Goal: Register for event/course

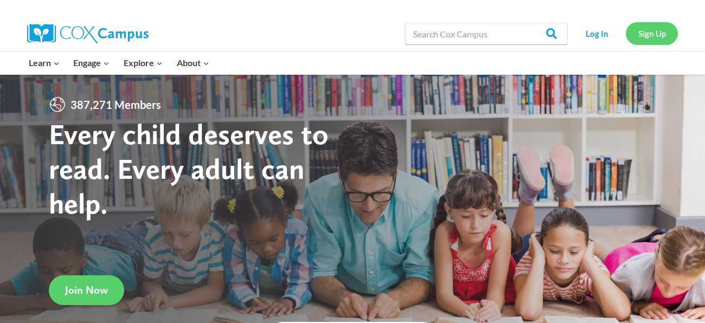
click at [670, 30] on link "Sign Up" at bounding box center [651, 33] width 52 height 22
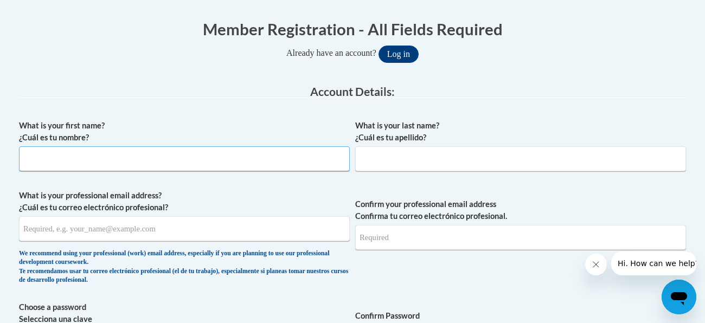
click at [234, 149] on input "What is your first name? ¿Cuál es tu nombre?" at bounding box center [184, 158] width 331 height 25
type input "Rhaleigh"
type input "Zalac"
type input "rhaleighzalac53@gmail.com"
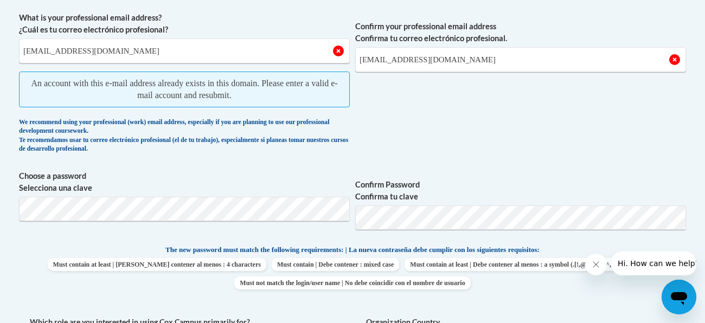
scroll to position [393, 0]
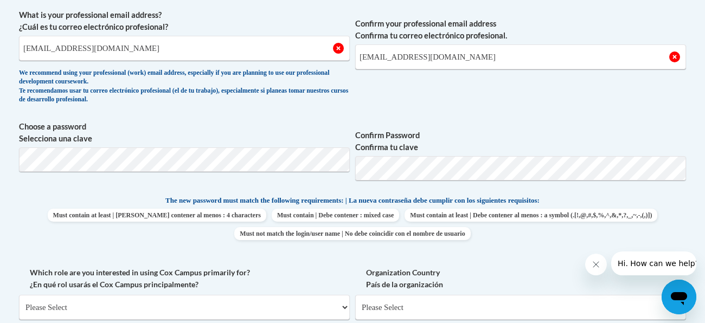
click at [379, 146] on label "Confirm Password Confirma tu clave" at bounding box center [520, 142] width 331 height 24
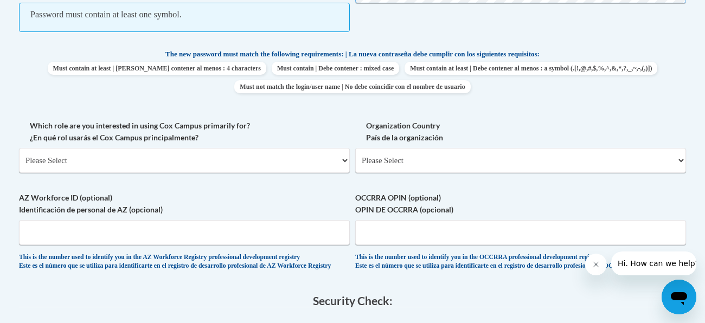
scroll to position [574, 0]
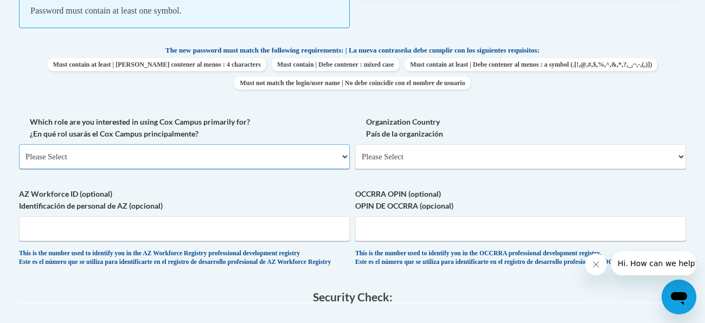
click at [311, 160] on select "Please Select College/University | Colegio/Universidad Community/Nonprofit Part…" at bounding box center [184, 156] width 331 height 25
click at [289, 111] on div "What is your first name? ¿Cuál es tu nombre? Rhaleigh What is your last name? ¿…" at bounding box center [352, 15] width 667 height 525
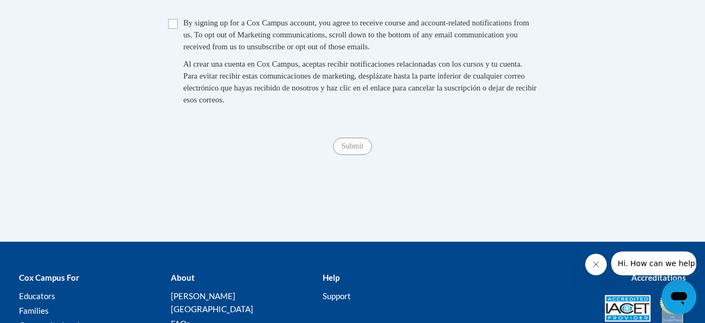
scroll to position [922, 0]
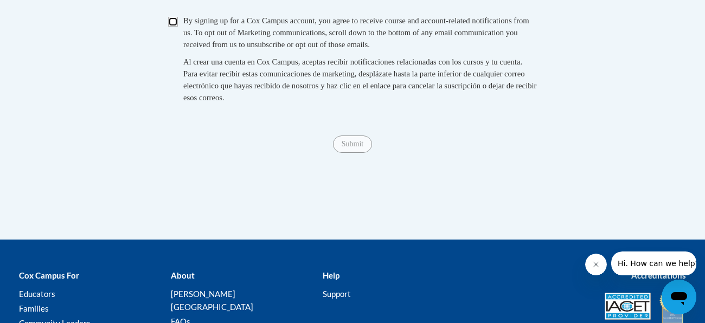
click at [175, 27] on input "Checkbox" at bounding box center [173, 22] width 10 height 10
checkbox input "true"
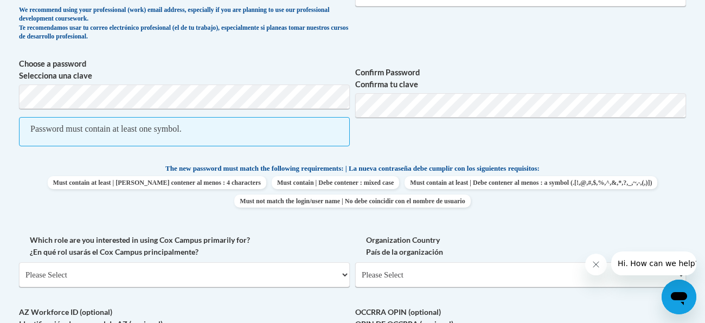
scroll to position [457, 0]
click at [224, 134] on span "Password must contain at least one symbol." at bounding box center [184, 131] width 331 height 29
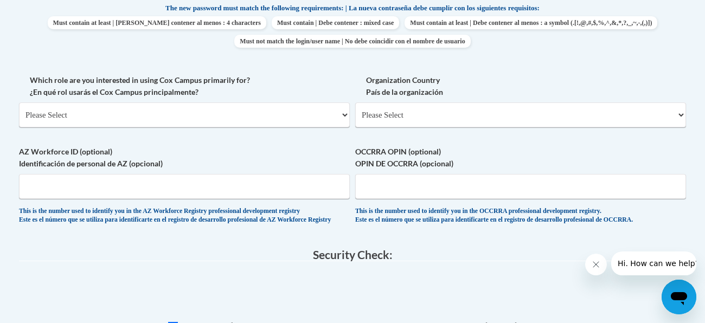
scroll to position [587, 0]
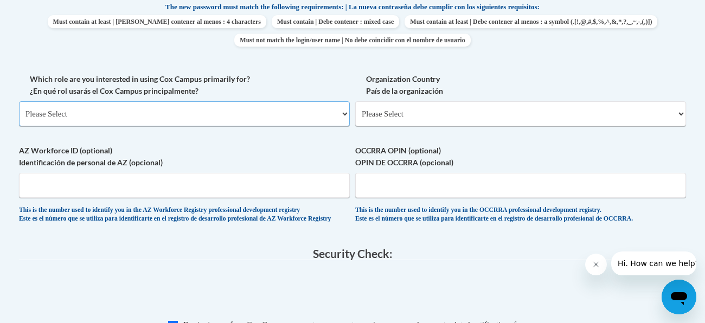
click at [277, 114] on select "Please Select College/University | Colegio/Universidad Community/Nonprofit Part…" at bounding box center [184, 113] width 331 height 25
click at [458, 123] on select "Please Select United States | Estados Unidos Outside of the United States | Fue…" at bounding box center [520, 113] width 331 height 25
select select "ad49bcad-a171-4b2e-b99c-48b446064914"
click at [355, 101] on select "Please Select United States | Estados Unidos Outside of the United States | Fue…" at bounding box center [520, 113] width 331 height 25
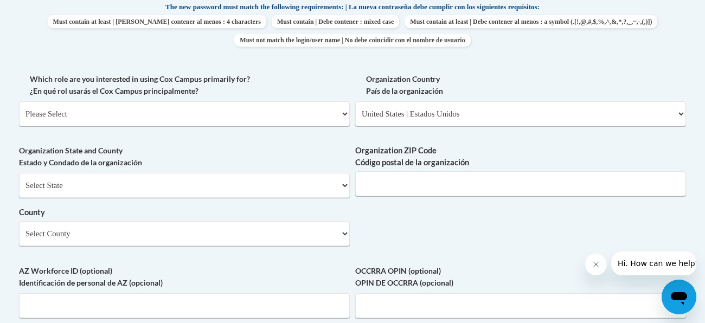
click at [318, 169] on span "Organization State and County Estado y Condado de la organización Select State …" at bounding box center [184, 195] width 331 height 101
click at [288, 228] on select "Select County Adams Allen Ashland Ashtabula Athens Auglaize Belmont Brown Butle…" at bounding box center [184, 233] width 331 height 25
select select "Mahoning"
click at [19, 221] on select "Select County Adams Allen Ashland Ashtabula Athens Auglaize Belmont Brown Butle…" at bounding box center [184, 233] width 331 height 25
click at [408, 192] on input "Organization ZIP Code Código postal de la organización" at bounding box center [520, 183] width 331 height 25
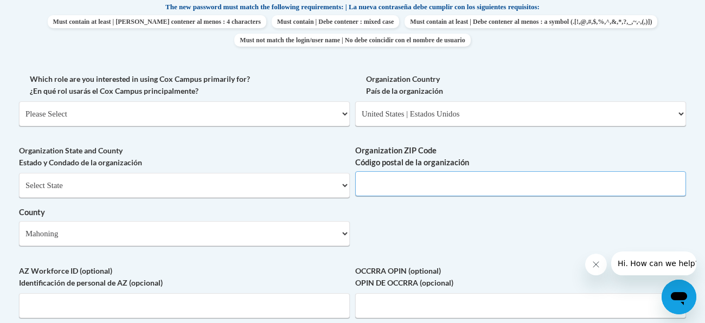
type input "44406"
click at [215, 122] on select "Please Select College/University | Colegio/Universidad Community/Nonprofit Part…" at bounding box center [184, 113] width 331 height 25
select select "fbf2d438-af2f-41f8-98f1-81c410e29de3"
click at [19, 101] on select "Please Select College/University | Colegio/Universidad Community/Nonprofit Part…" at bounding box center [184, 113] width 331 height 25
select select "null"
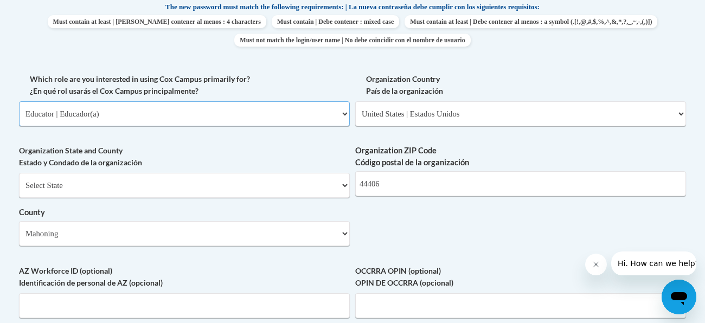
select select "null"
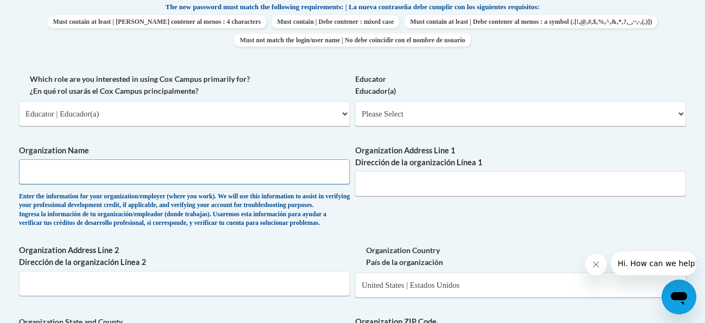
click at [198, 170] on input "Organization Name" at bounding box center [184, 171] width 331 height 25
click at [291, 109] on select "Please Select College/University | Colegio/Universidad Community/Nonprofit Part…" at bounding box center [184, 113] width 331 height 25
select select
click at [19, 101] on select "Please Select College/University | Colegio/Universidad Community/Nonprofit Part…" at bounding box center [184, 113] width 331 height 25
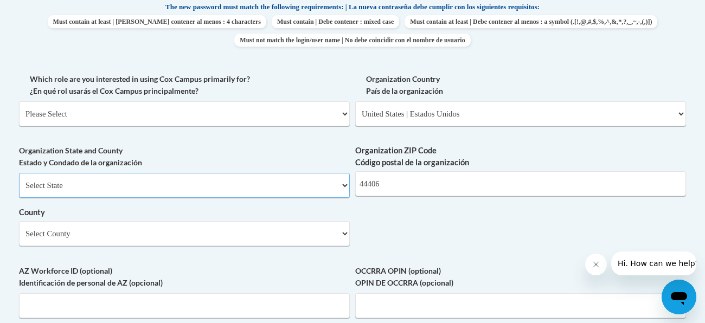
click at [266, 193] on select "Select State Alabama Alaska Arizona Arkansas California Colorado Connecticut De…" at bounding box center [184, 185] width 331 height 25
select select "Ohio"
click at [19, 173] on select "Select State Alabama Alaska Arizona Arkansas California Colorado Connecticut De…" at bounding box center [184, 185] width 331 height 25
click at [167, 228] on select "Select County Adams Allen Ashland Ashtabula Athens Auglaize Belmont Brown Butle…" at bounding box center [184, 233] width 331 height 25
click at [19, 221] on select "Select County Adams Allen Ashland Ashtabula Athens Auglaize Belmont Brown Butle…" at bounding box center [184, 233] width 331 height 25
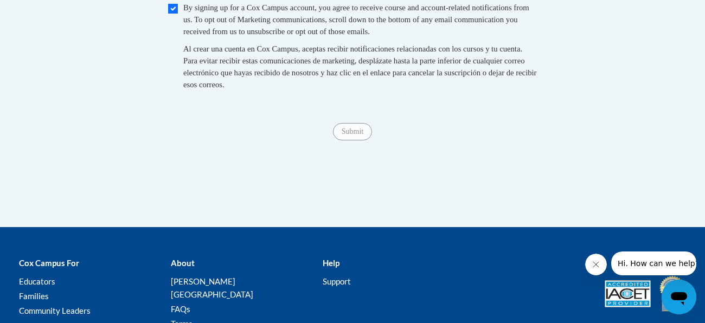
scroll to position [1029, 0]
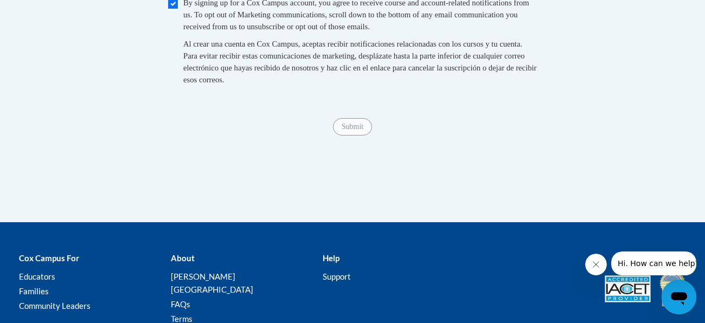
click at [346, 130] on span "Submit" at bounding box center [352, 125] width 39 height 9
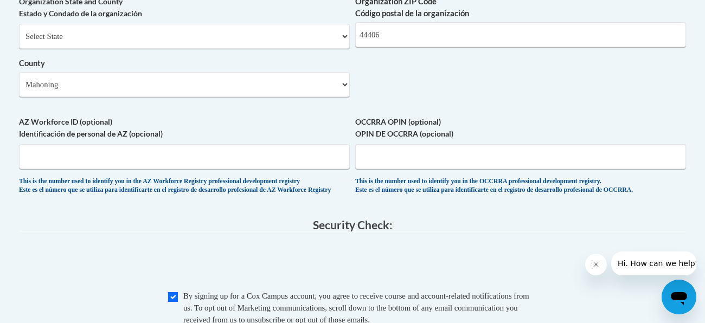
scroll to position [734, 0]
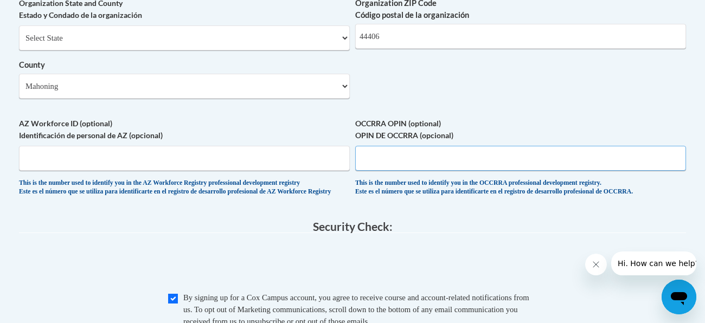
click at [365, 154] on input "OCCRRA OPIN (optional) OPIN DE OCCRRA (opcional)" at bounding box center [520, 158] width 331 height 25
click at [329, 153] on input "AZ Workforce ID (optional) Identificación de personal de AZ (opcional)" at bounding box center [184, 158] width 331 height 25
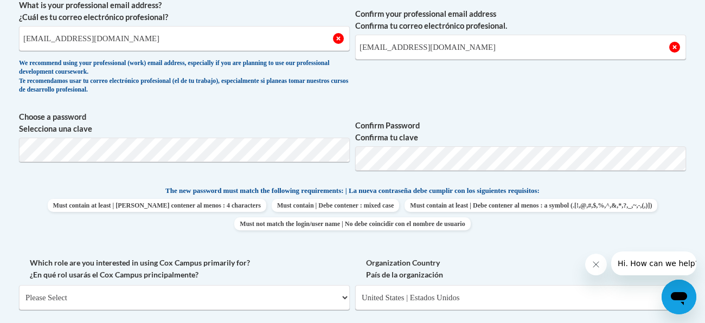
scroll to position [404, 0]
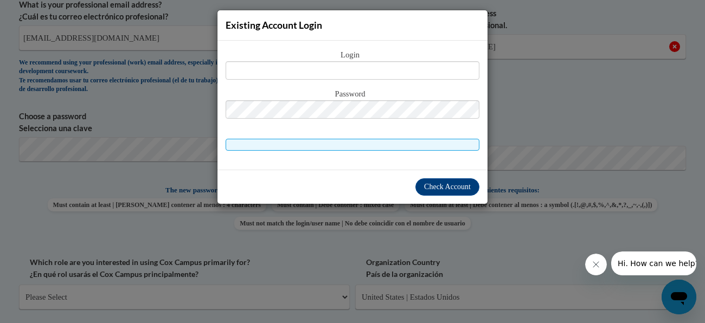
click at [538, 124] on div "Existing Account Login Login Password" at bounding box center [352, 161] width 705 height 323
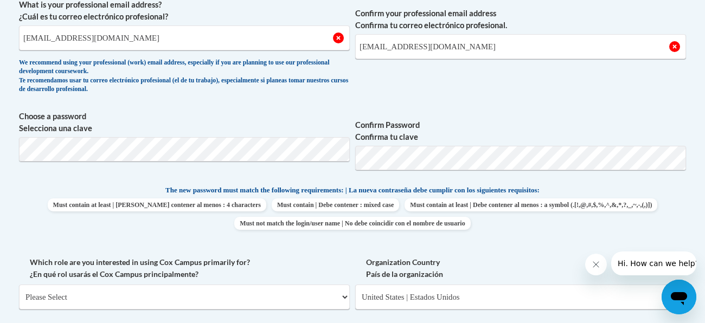
click at [259, 163] on span "Choose a password Selecciona una clave" at bounding box center [184, 145] width 331 height 69
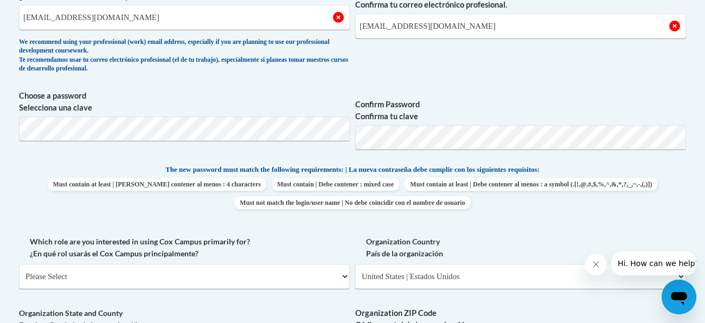
scroll to position [429, 0]
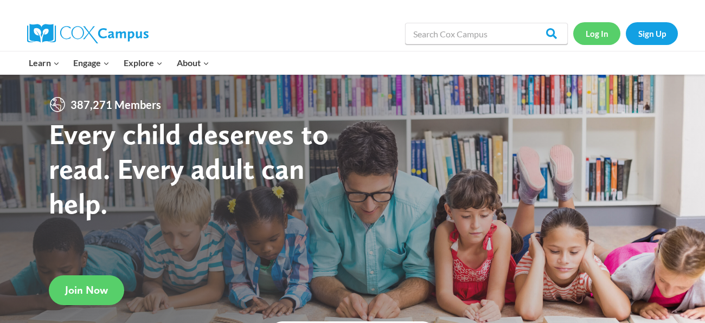
click at [598, 31] on link "Log In" at bounding box center [596, 33] width 47 height 22
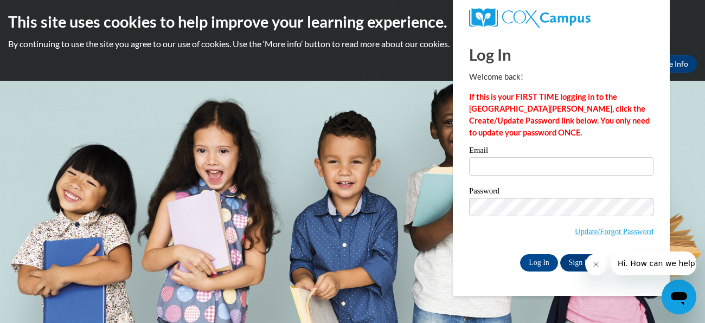
click at [479, 254] on div "Email Password Update/Forgot Password Log In Sign Up OR" at bounding box center [561, 208] width 184 height 125
click at [591, 235] on link "Update/Forgot Password" at bounding box center [613, 231] width 79 height 9
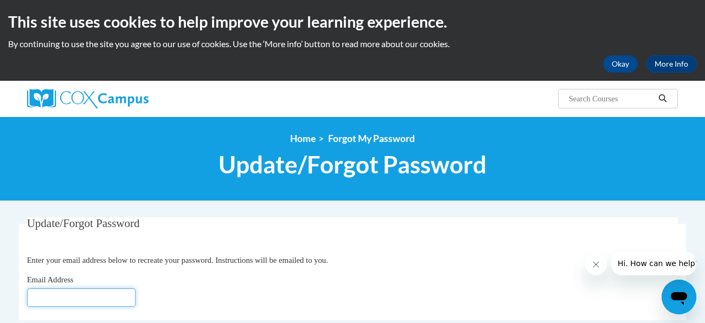
click at [76, 293] on input "Email Address" at bounding box center [81, 297] width 108 height 18
type input "[EMAIL_ADDRESS][DOMAIN_NAME]"
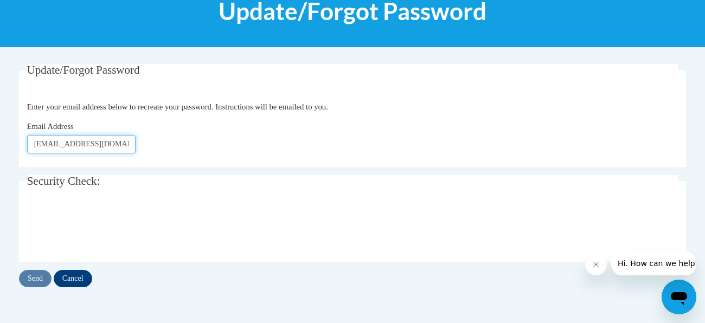
scroll to position [159, 0]
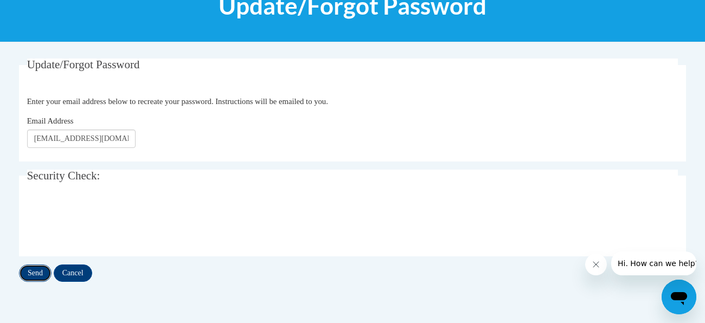
click at [33, 274] on input "Send" at bounding box center [35, 272] width 33 height 17
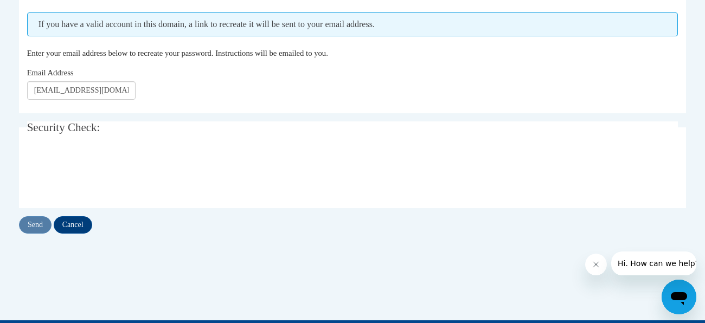
scroll to position [237, 0]
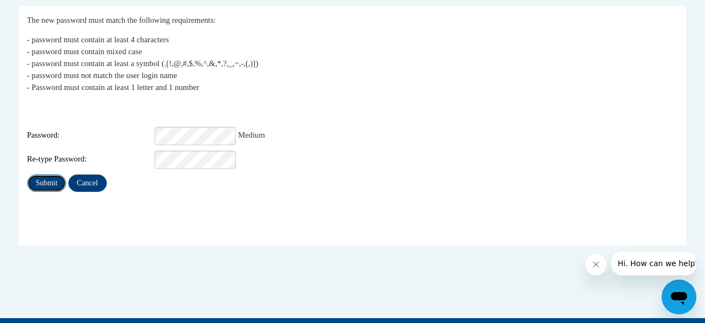
click at [48, 175] on input "Submit" at bounding box center [46, 183] width 39 height 17
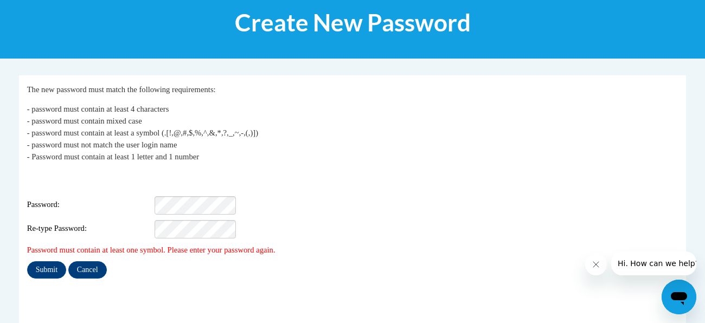
scroll to position [182, 0]
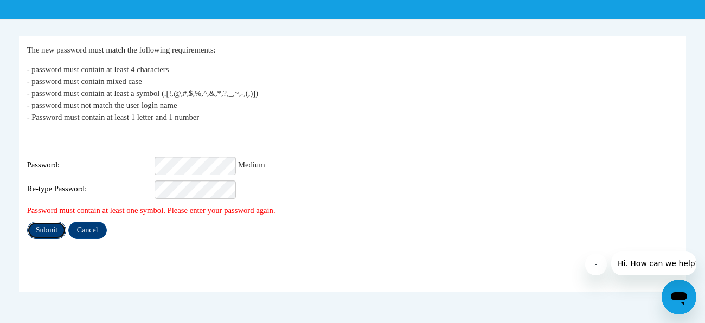
click at [61, 222] on input "Submit" at bounding box center [46, 230] width 39 height 17
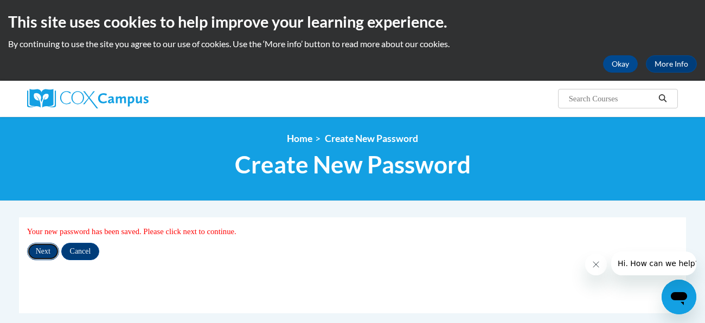
click at [44, 253] on input "Next" at bounding box center [43, 251] width 32 height 17
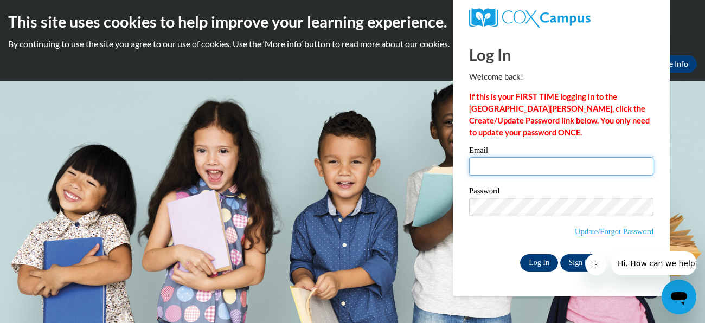
type input "[EMAIL_ADDRESS][DOMAIN_NAME]"
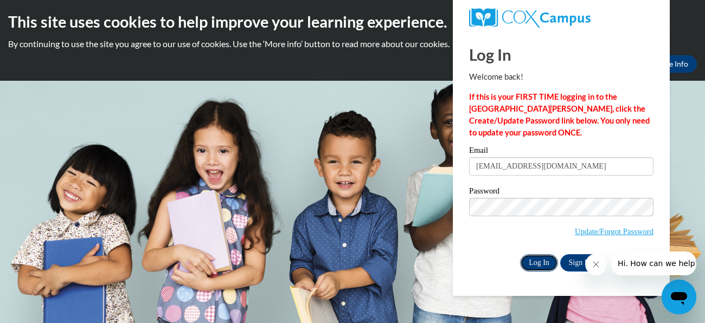
click at [550, 259] on input "Log In" at bounding box center [539, 262] width 38 height 17
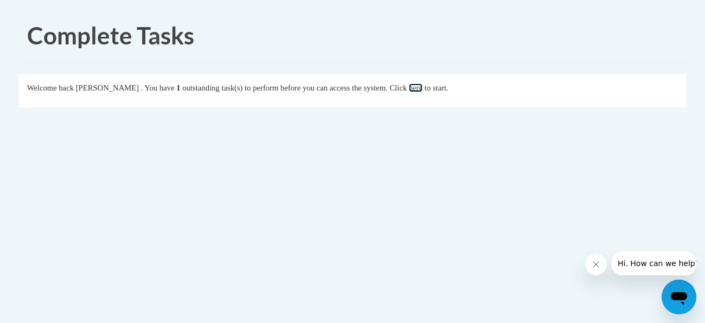
click at [422, 88] on link "here" at bounding box center [416, 87] width 14 height 9
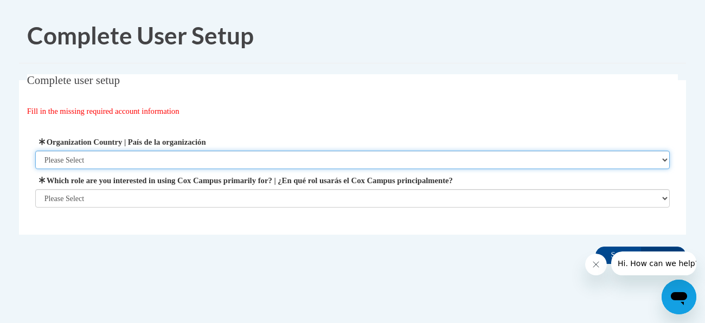
click at [145, 160] on select "Please Select [GEOGRAPHIC_DATA] | [GEOGRAPHIC_DATA] Outside of [GEOGRAPHIC_DATA…" at bounding box center [352, 160] width 635 height 18
select select "ad49bcad-a171-4b2e-b99c-48b446064914"
click at [35, 151] on select "Please Select [GEOGRAPHIC_DATA] | [GEOGRAPHIC_DATA] Outside of [GEOGRAPHIC_DATA…" at bounding box center [352, 160] width 635 height 18
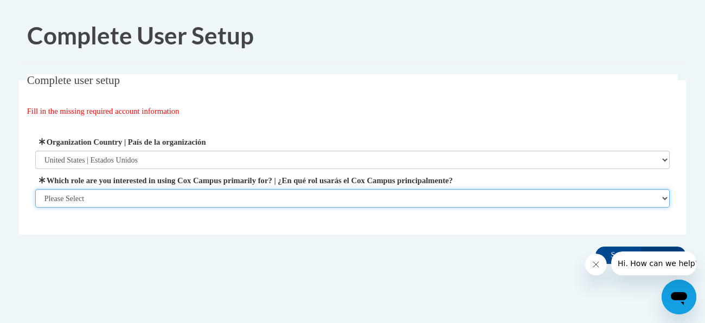
click at [122, 193] on select "Please Select College/University | Colegio/Universidad Community/Nonprofit Part…" at bounding box center [352, 198] width 635 height 18
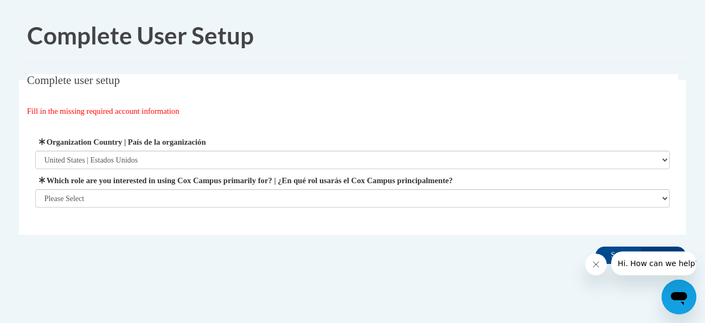
click at [178, 109] on span "Fill in the missing required account information" at bounding box center [103, 111] width 152 height 9
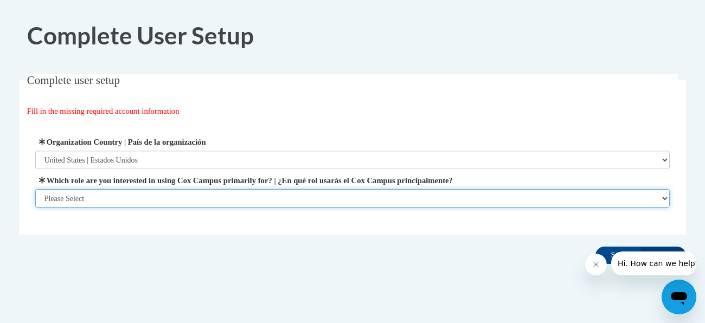
click at [169, 192] on select "Please Select College/University | Colegio/Universidad Community/Nonprofit Part…" at bounding box center [352, 198] width 635 height 18
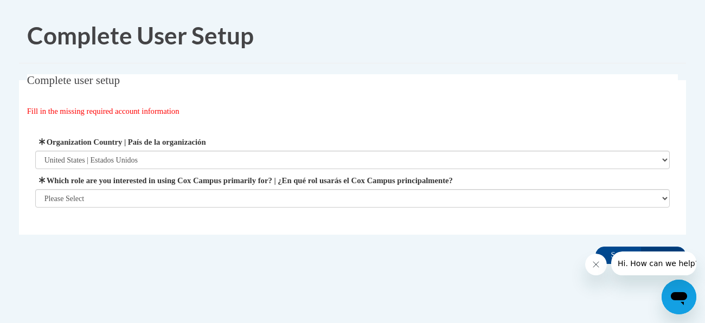
click at [271, 109] on div "Fill in the missing required account information" at bounding box center [352, 111] width 651 height 12
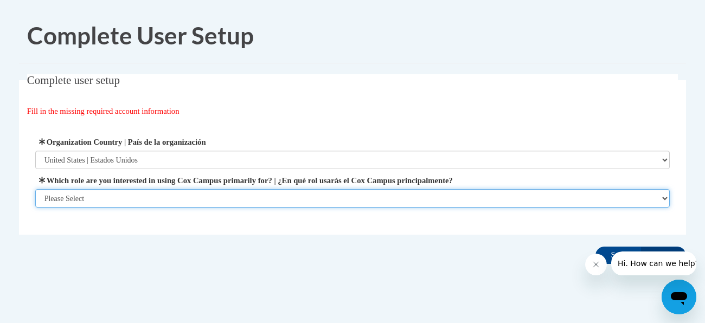
click at [270, 197] on select "Please Select College/University | Colegio/Universidad Community/Nonprofit Part…" at bounding box center [352, 198] width 635 height 18
click at [35, 189] on select "Please Select College/University | Colegio/Universidad Community/Nonprofit Part…" at bounding box center [352, 198] width 635 height 18
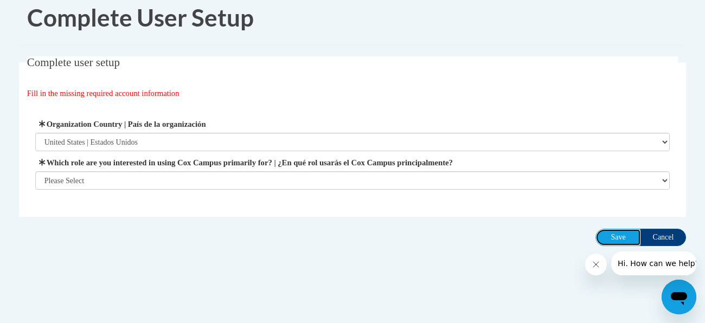
click at [609, 236] on input "Save" at bounding box center [618, 237] width 46 height 17
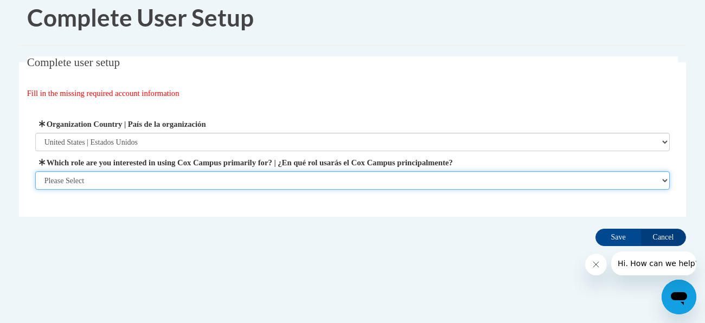
click at [372, 182] on select "Please Select College/University | Colegio/Universidad Community/Nonprofit Part…" at bounding box center [352, 180] width 635 height 18
select select "5a18ea06-2b54-4451-96f2-d152daf9eac5"
click at [35, 190] on select "Please Select College/University | Colegio/Universidad Community/Nonprofit Part…" at bounding box center [352, 180] width 635 height 18
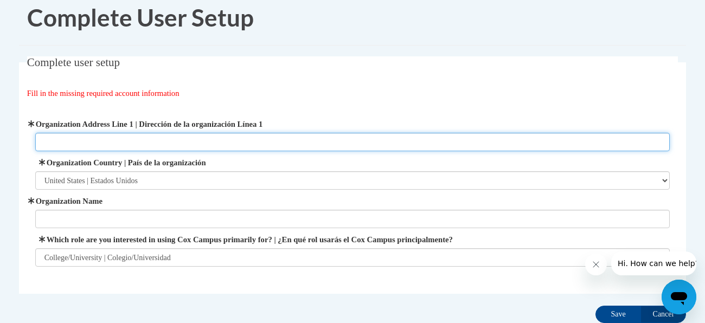
click at [134, 147] on input "Organization Address Line 1 | Dirección de la organización Línea 1" at bounding box center [352, 142] width 635 height 18
type input "7300 North Palmyra Road"
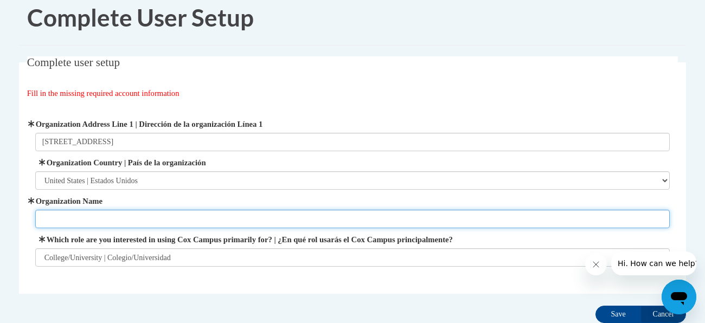
click at [119, 224] on input "Organization Name" at bounding box center [352, 219] width 635 height 18
type input "M"
paste input "Mahoning County Career & Technical Center"
type input "Mahoning County Career & Technical Center"
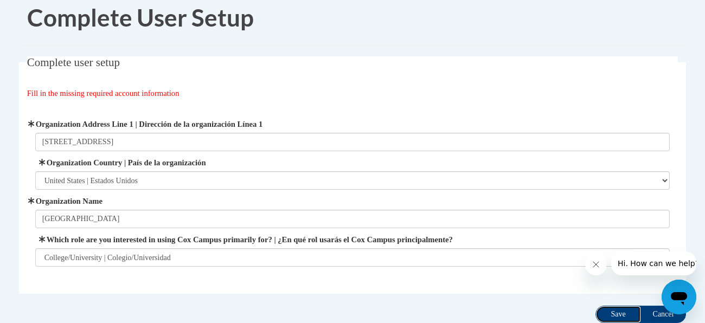
click at [616, 311] on input "Save" at bounding box center [618, 314] width 46 height 17
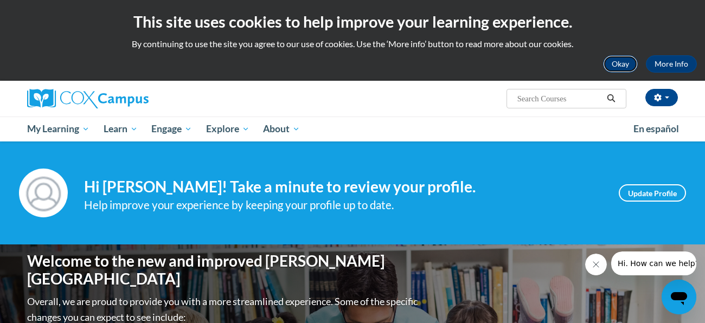
click at [623, 67] on button "Okay" at bounding box center [620, 63] width 35 height 17
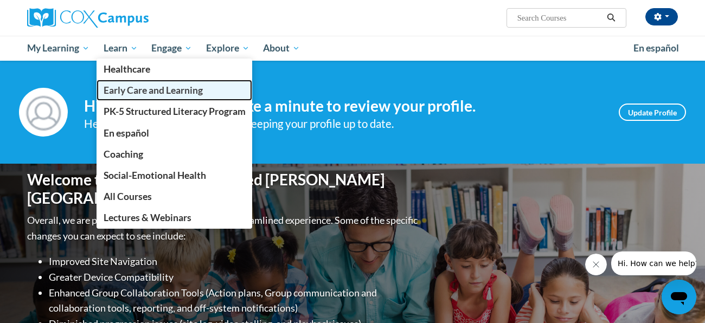
click at [138, 85] on span "Early Care and Learning" at bounding box center [153, 90] width 99 height 11
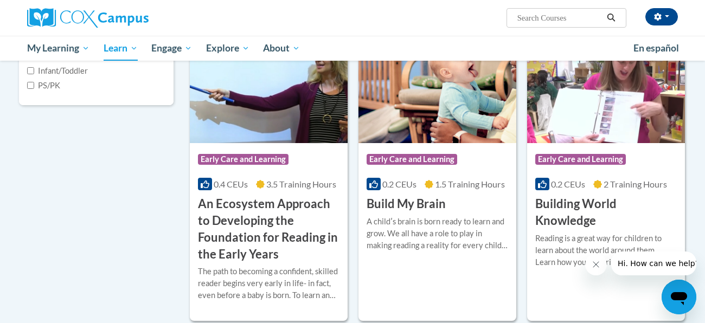
scroll to position [313, 0]
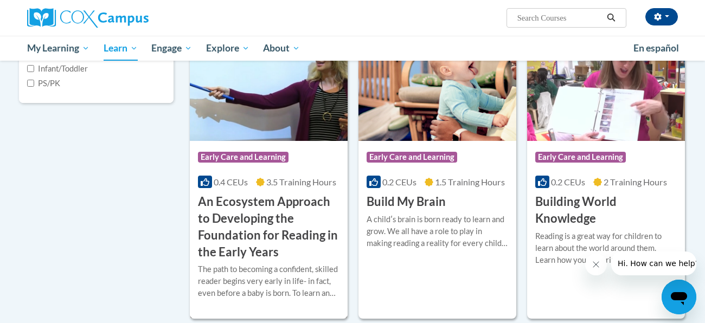
click at [296, 198] on h3 "An Ecosystem Approach to Developing the Foundation for Reading in the Early Yea…" at bounding box center [268, 226] width 141 height 67
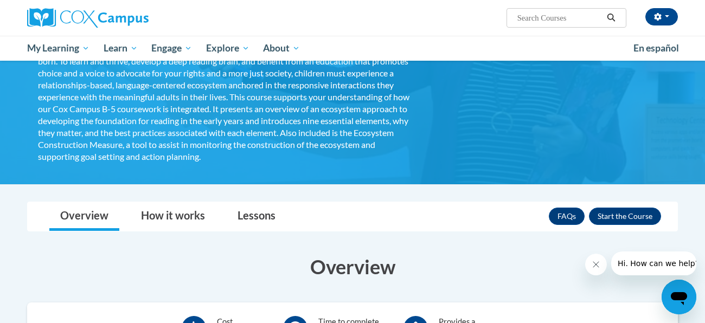
scroll to position [202, 0]
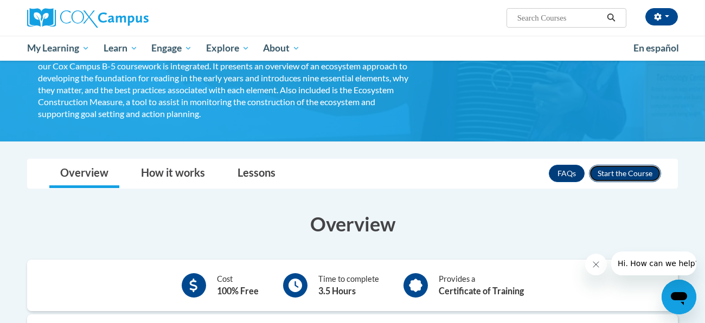
click at [631, 165] on button "Enroll" at bounding box center [625, 173] width 72 height 17
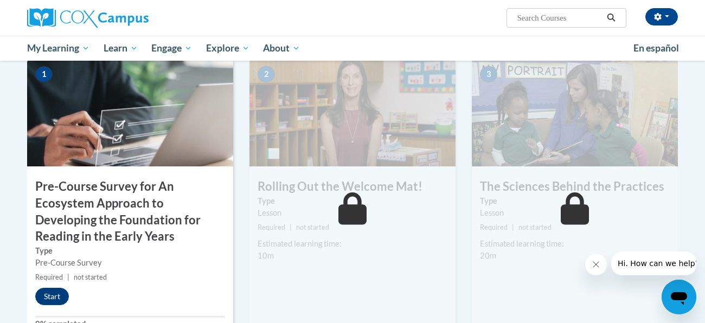
scroll to position [239, 0]
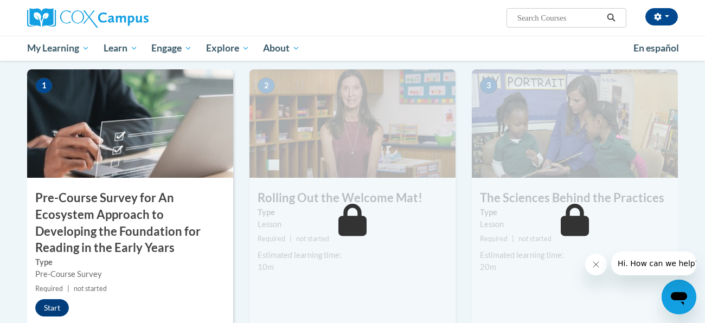
click at [159, 131] on img at bounding box center [130, 123] width 206 height 108
click at [50, 300] on button "Start" at bounding box center [52, 307] width 34 height 17
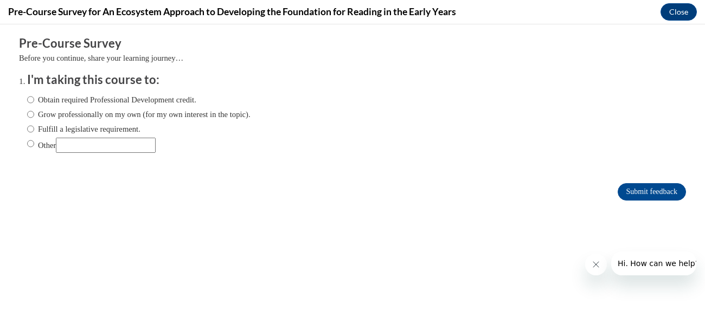
scroll to position [0, 0]
click at [94, 99] on label "Obtain required Professional Development credit." at bounding box center [111, 100] width 169 height 12
click at [34, 99] on input "Obtain required Professional Development credit." at bounding box center [30, 100] width 7 height 12
radio input "true"
click at [632, 195] on input "Submit feedback" at bounding box center [651, 191] width 68 height 17
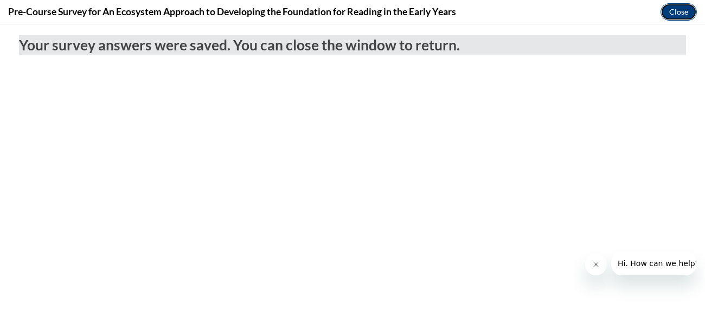
click at [679, 16] on button "Close" at bounding box center [678, 11] width 36 height 17
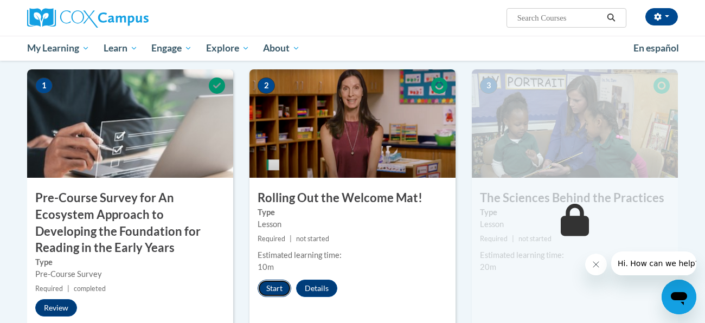
click at [270, 283] on button "Start" at bounding box center [274, 288] width 34 height 17
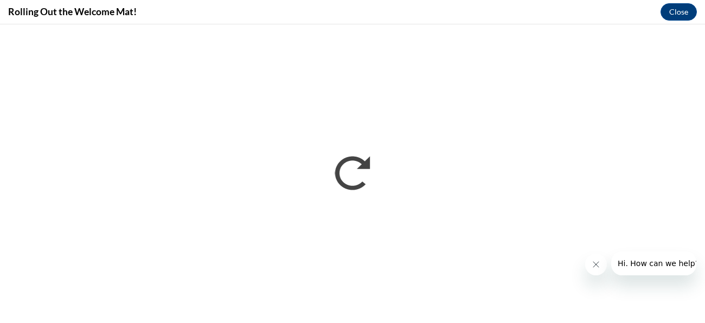
click at [590, 268] on button "Close message from company" at bounding box center [596, 265] width 22 height 22
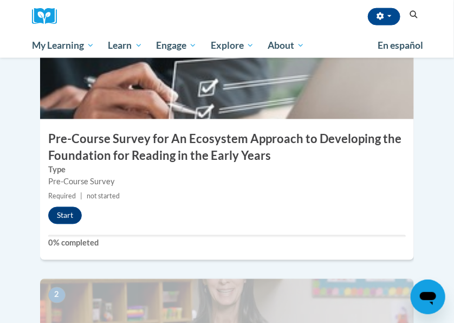
scroll to position [402, 0]
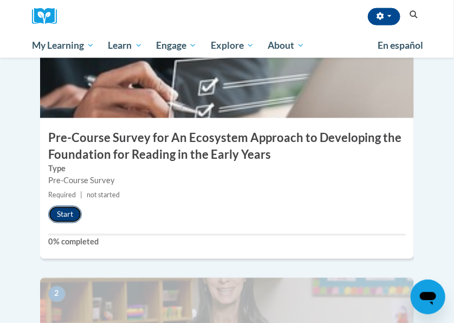
click at [69, 206] on button "Start" at bounding box center [65, 214] width 34 height 17
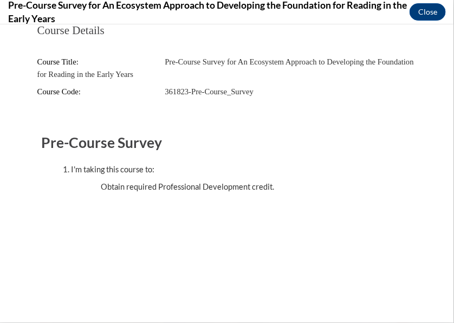
scroll to position [0, 0]
click at [422, 18] on button "Close" at bounding box center [428, 11] width 36 height 17
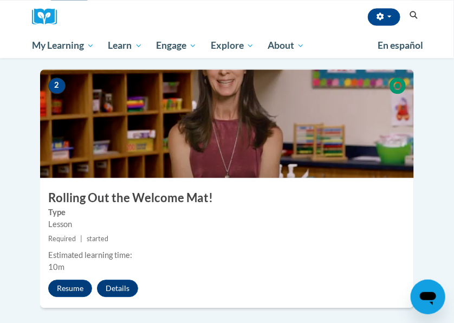
scroll to position [616, 0]
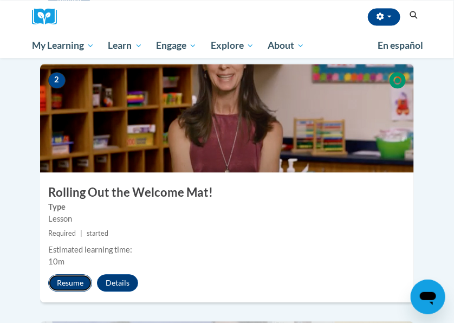
click at [77, 274] on button "Resume" at bounding box center [70, 282] width 44 height 17
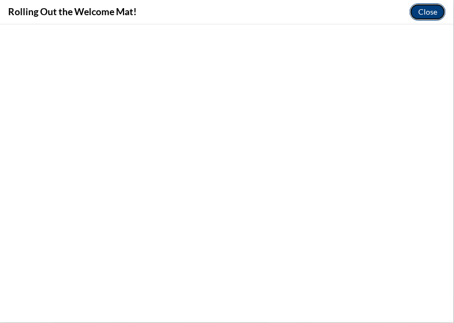
click at [420, 16] on button "Close" at bounding box center [428, 11] width 36 height 17
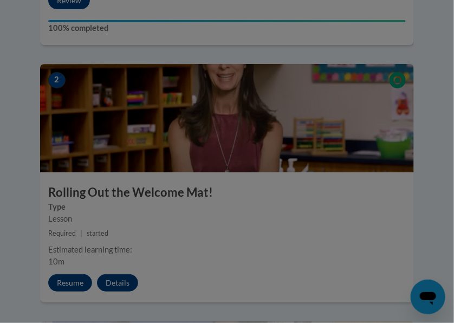
scroll to position [0, 0]
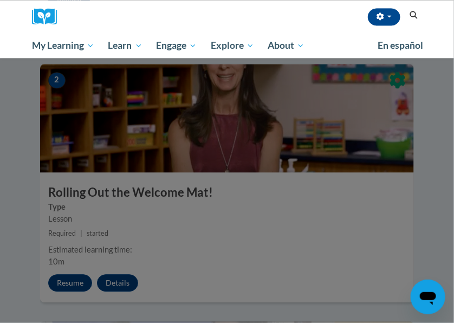
click at [81, 257] on div at bounding box center [227, 161] width 454 height 323
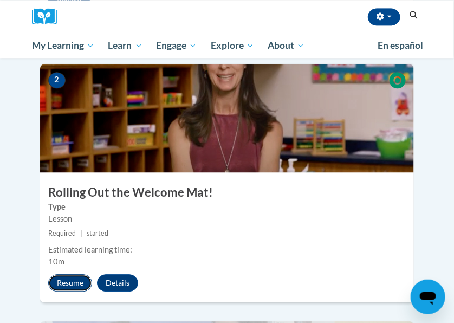
click at [70, 274] on button "Resume" at bounding box center [70, 282] width 44 height 17
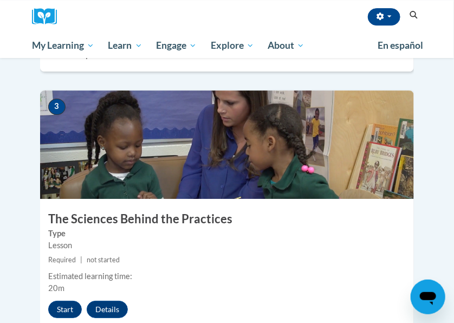
scroll to position [873, 0]
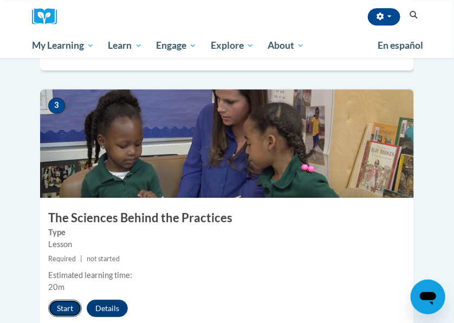
click at [57, 300] on button "Start" at bounding box center [65, 308] width 34 height 17
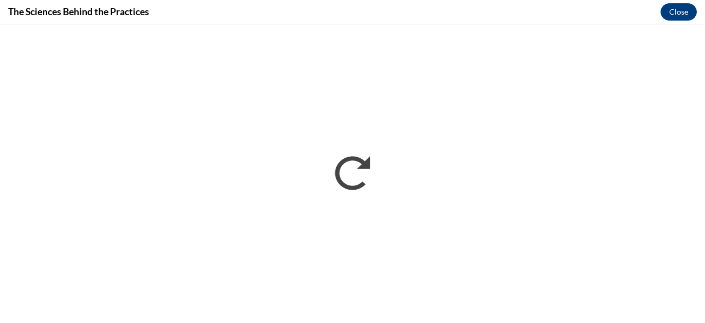
scroll to position [0, 0]
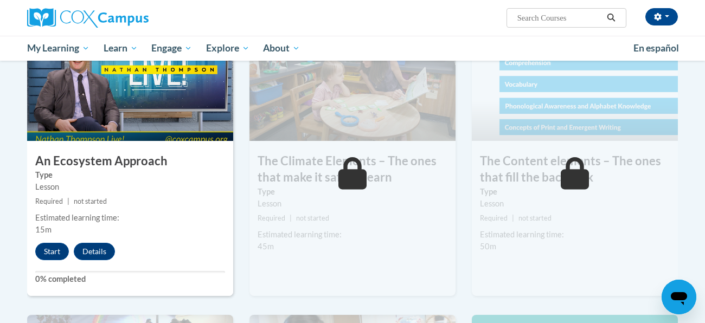
scroll to position [587, 0]
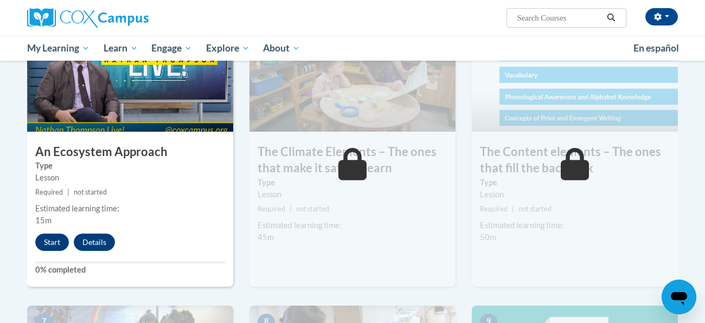
click at [48, 250] on div "4 An Ecosystem Approach Type Lesson Required | not started Estimated learning t…" at bounding box center [130, 154] width 206 height 263
click at [41, 227] on div "4 An Ecosystem Approach Type Lesson Required | not started Estimated learning t…" at bounding box center [130, 154] width 206 height 263
click at [42, 230] on div "4 An Ecosystem Approach Type Lesson Required | not started Estimated learning t…" at bounding box center [130, 154] width 206 height 263
click at [49, 240] on button "Start" at bounding box center [52, 242] width 34 height 17
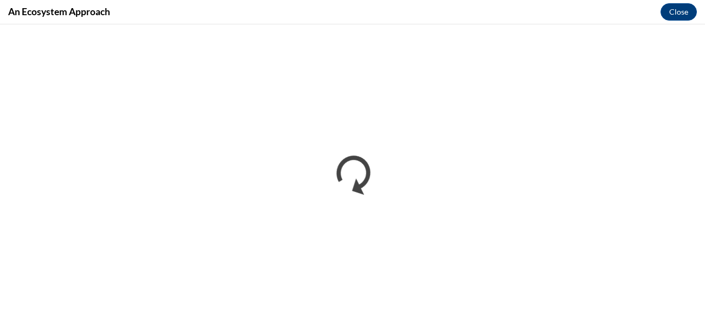
scroll to position [0, 0]
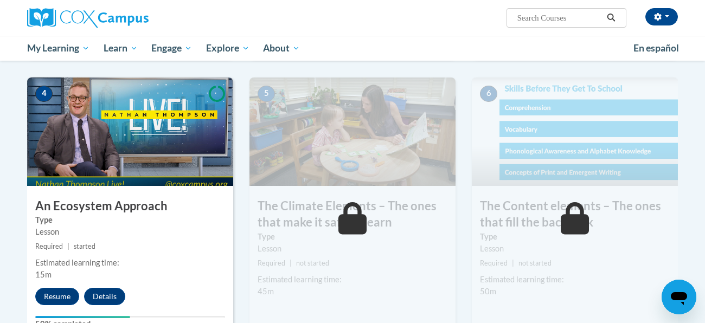
scroll to position [532, 0]
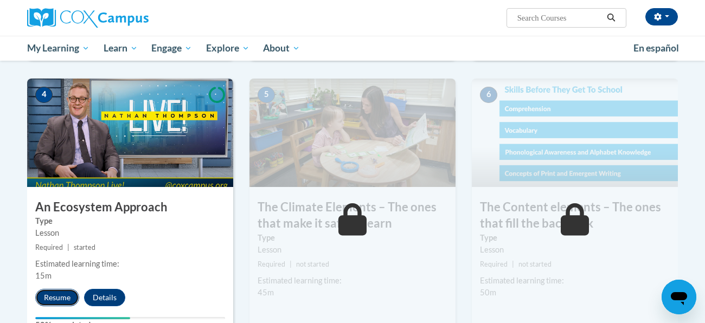
click at [62, 305] on button "Resume" at bounding box center [57, 297] width 44 height 17
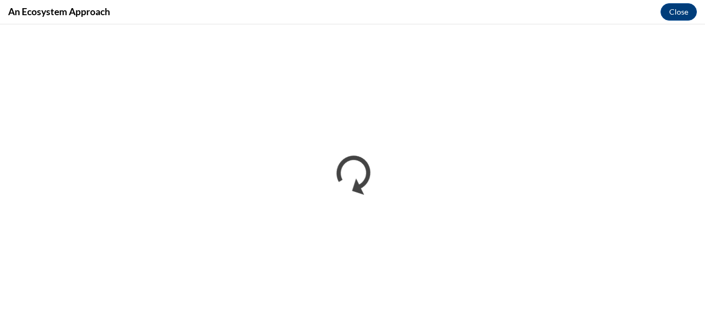
scroll to position [0, 0]
click at [673, 17] on button "Close" at bounding box center [678, 11] width 36 height 17
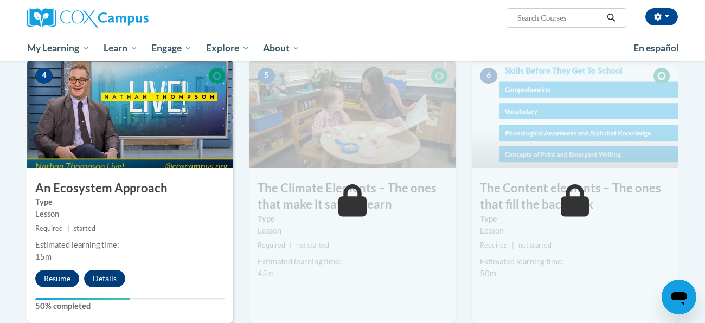
scroll to position [557, 0]
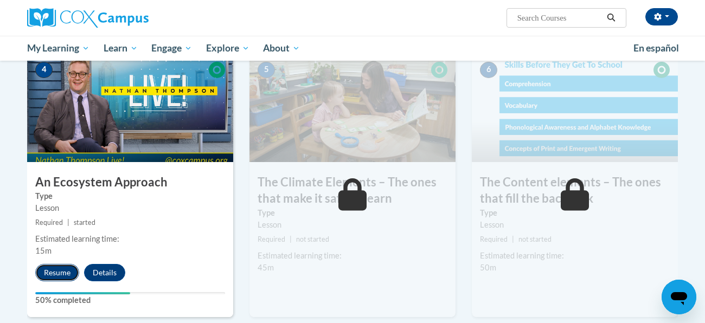
click at [44, 269] on button "Resume" at bounding box center [57, 272] width 44 height 17
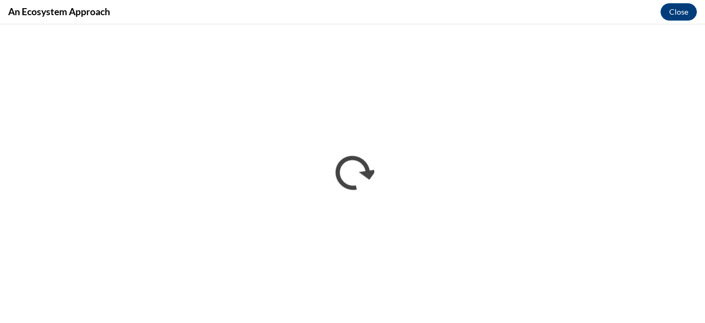
scroll to position [0, 0]
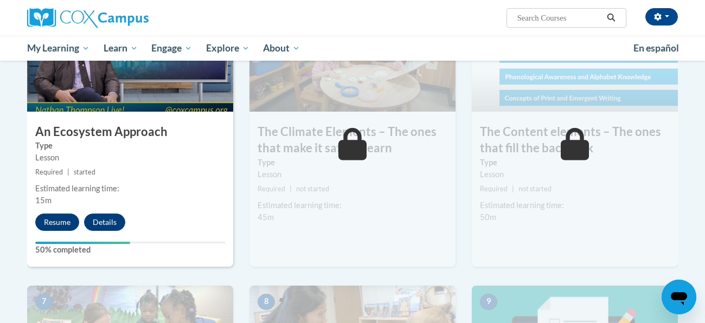
scroll to position [608, 0]
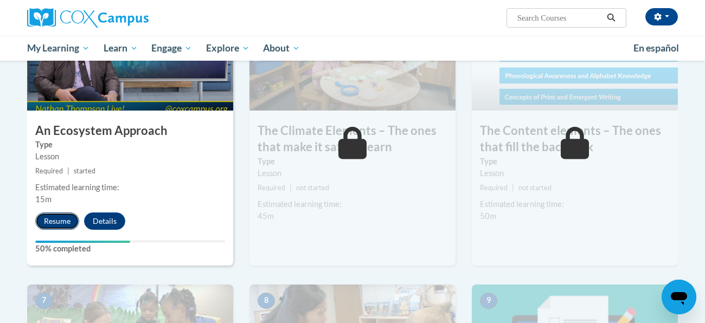
click at [61, 219] on button "Resume" at bounding box center [57, 220] width 44 height 17
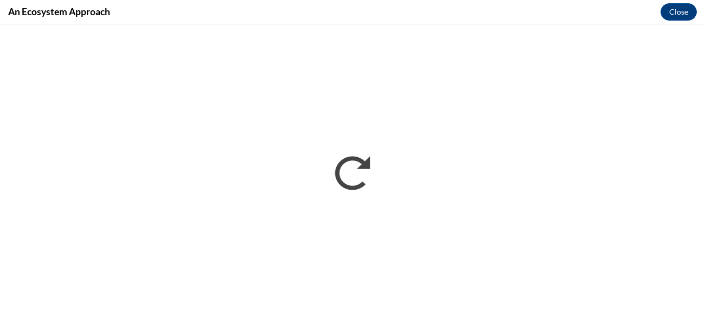
scroll to position [0, 0]
click at [662, 14] on button "Close" at bounding box center [678, 11] width 36 height 17
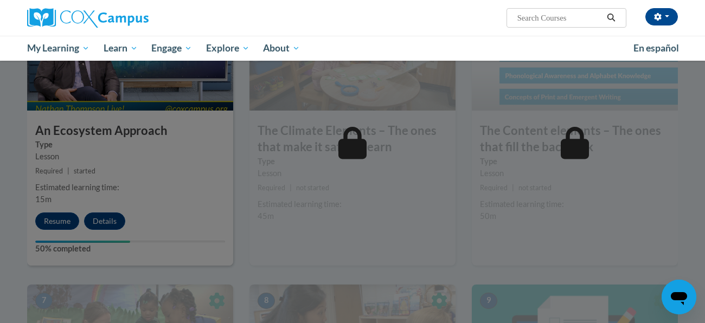
click at [355, 94] on div at bounding box center [352, 161] width 705 height 323
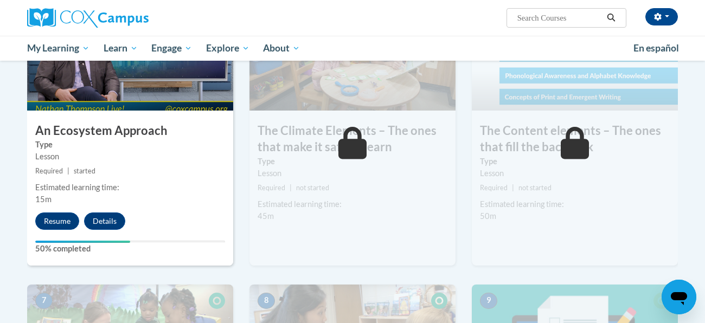
click at [366, 111] on div "5 The Climate Elements – The ones that make it safe to learn Type Lesson Requir…" at bounding box center [352, 133] width 206 height 263
click at [343, 143] on icon at bounding box center [352, 143] width 29 height 33
click at [117, 209] on div "4 An Ecosystem Approach Type Lesson Required | started Estimated learning time:…" at bounding box center [130, 133] width 206 height 263
click at [113, 217] on button "Details" at bounding box center [104, 220] width 41 height 17
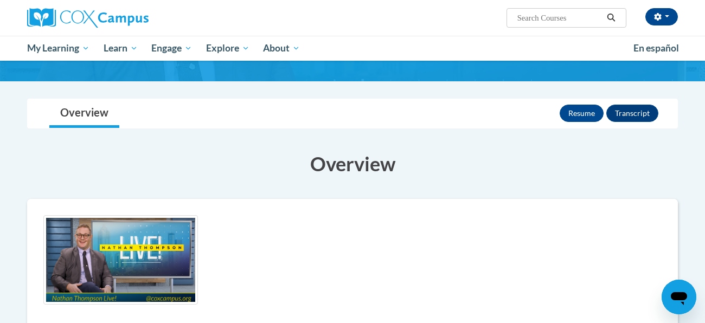
scroll to position [60, 0]
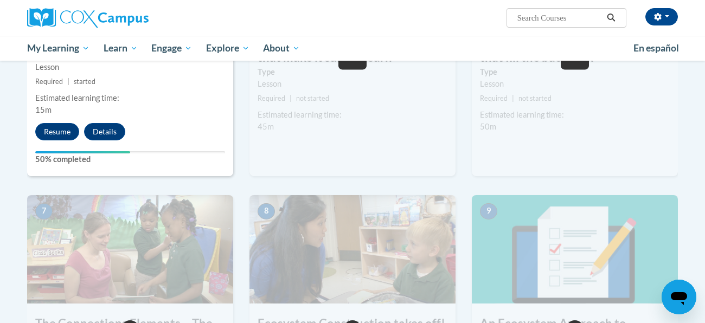
scroll to position [695, 0]
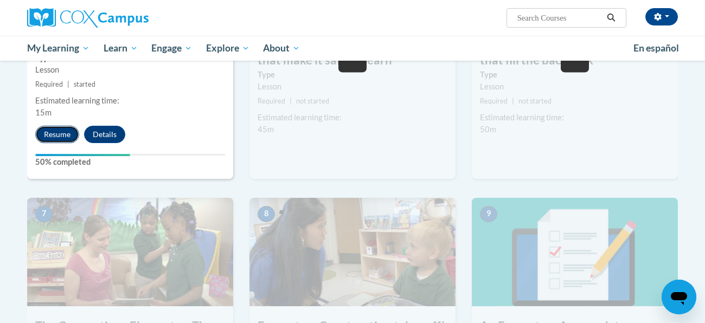
click at [66, 135] on button "Resume" at bounding box center [57, 134] width 44 height 17
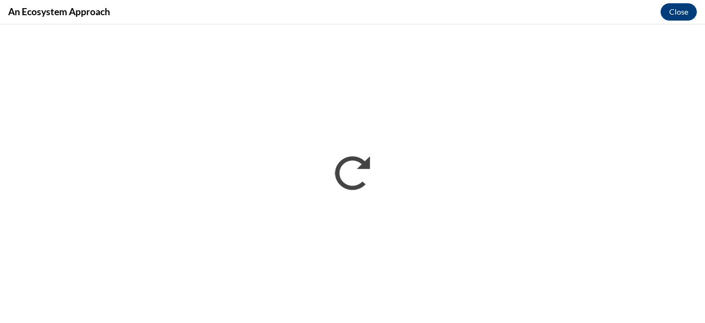
scroll to position [0, 0]
